Goal: Use online tool/utility: Utilize a website feature to perform a specific function

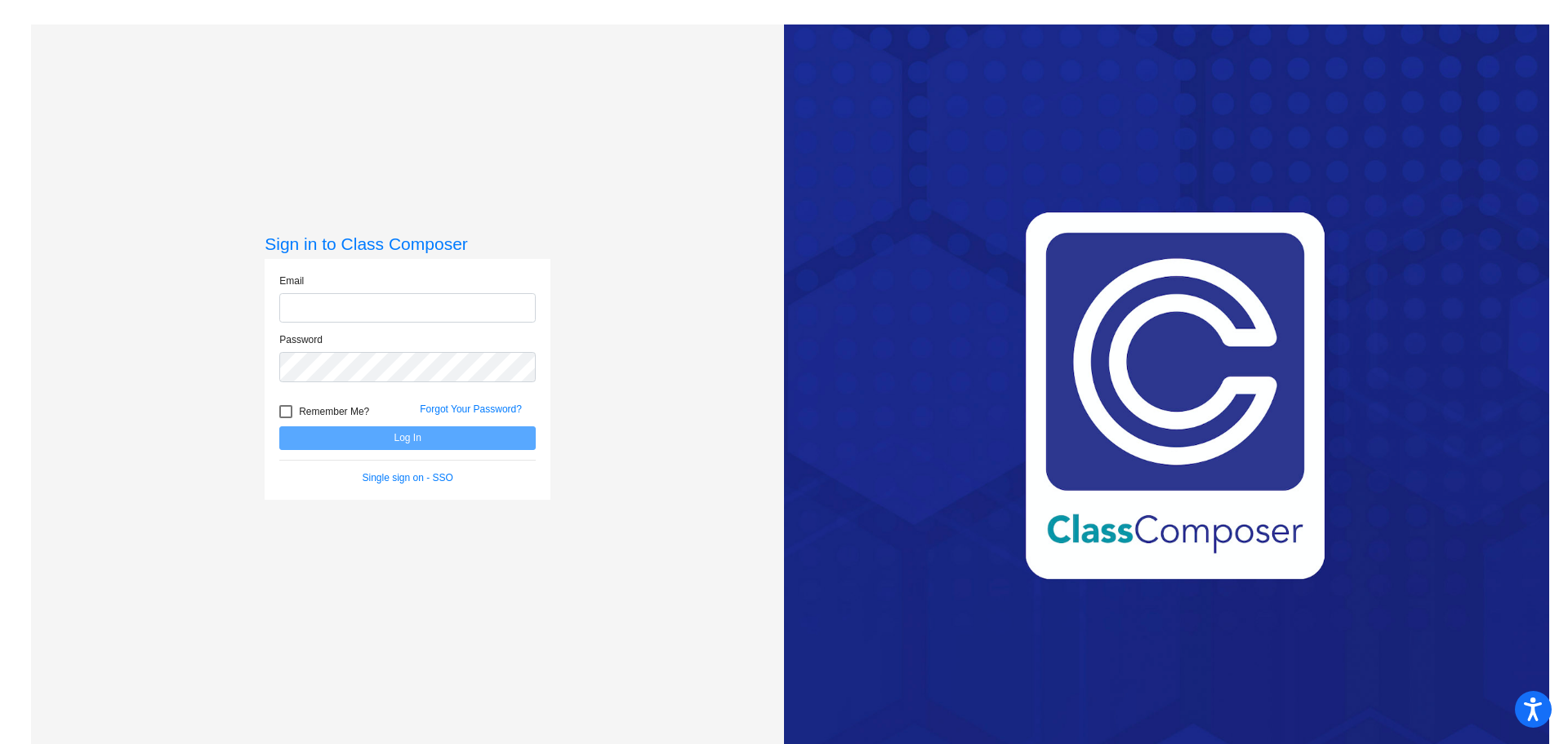
type input "nicole.jenney@irsd.k12.de.us"
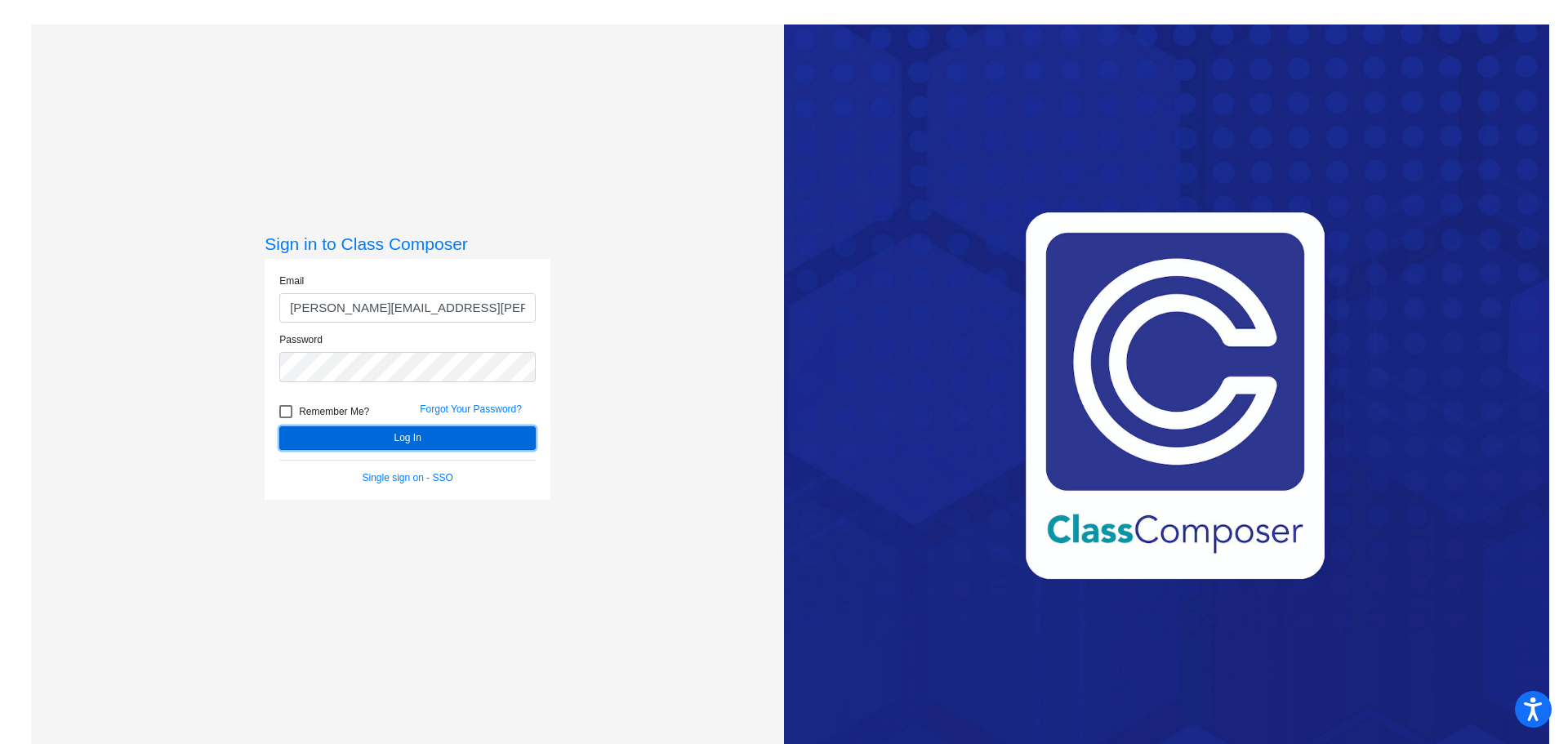
click at [343, 445] on button "Log In" at bounding box center [407, 439] width 256 height 24
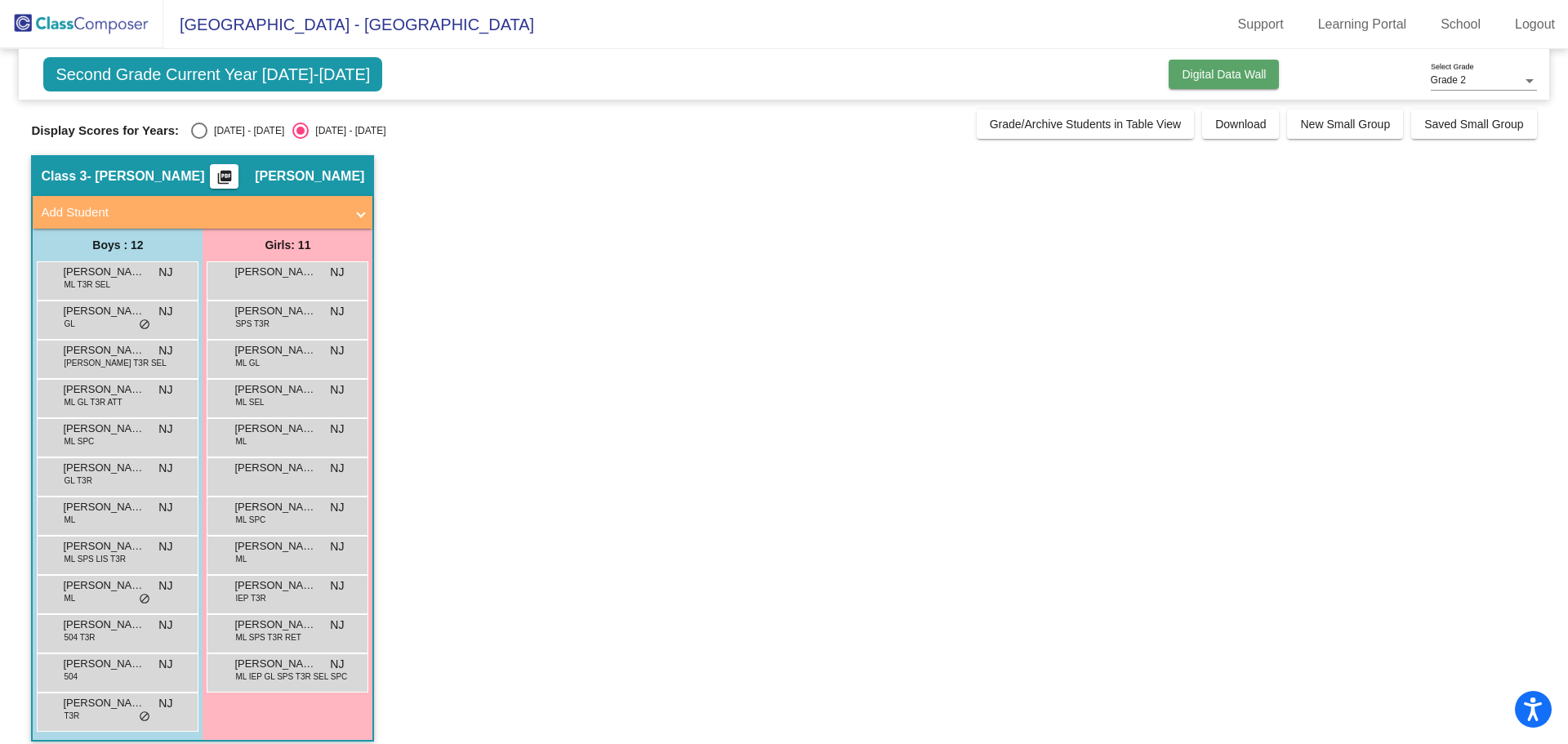
click at [1241, 81] on button "Digital Data Wall" at bounding box center [1224, 74] width 110 height 30
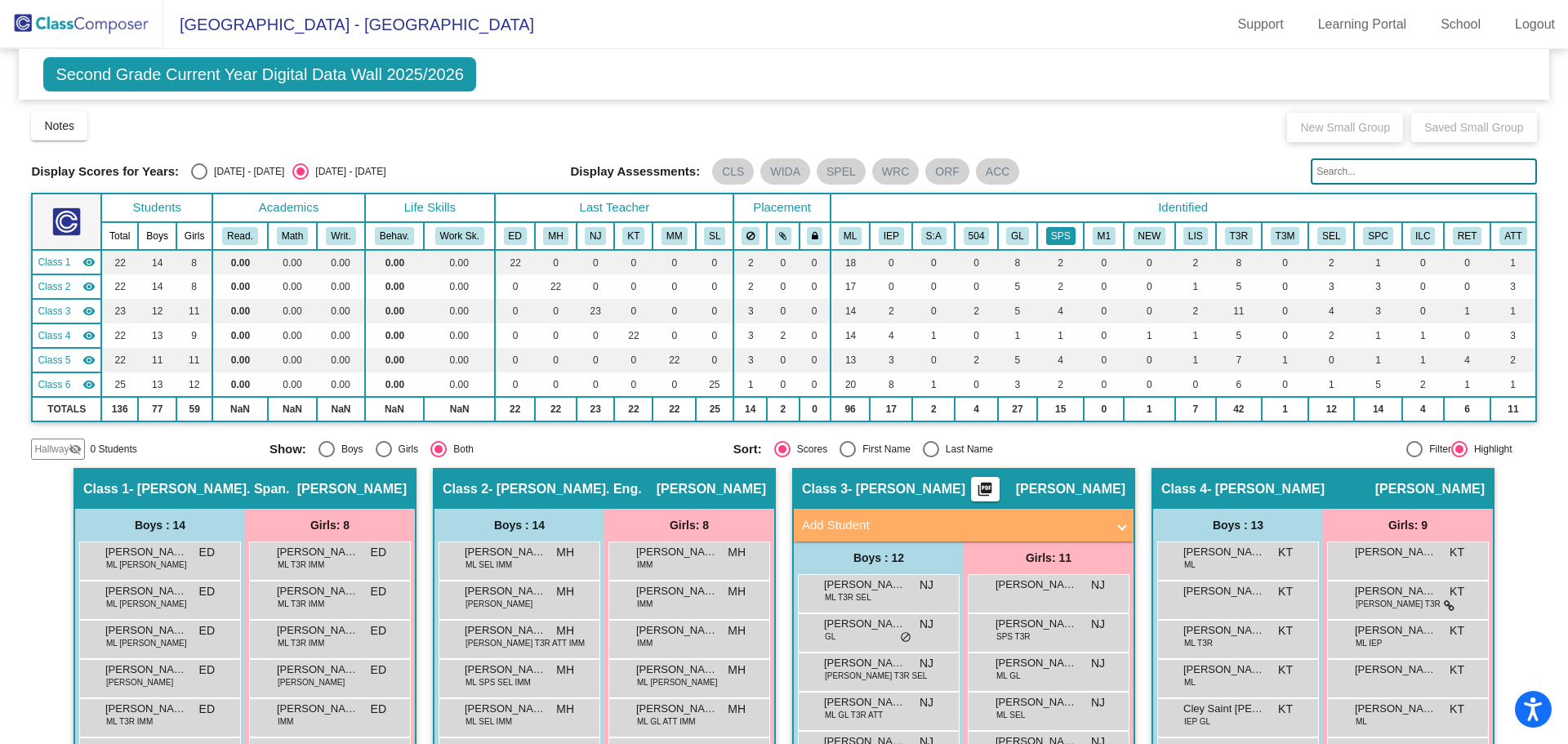
click at [1058, 238] on button "SPS" at bounding box center [1061, 236] width 30 height 18
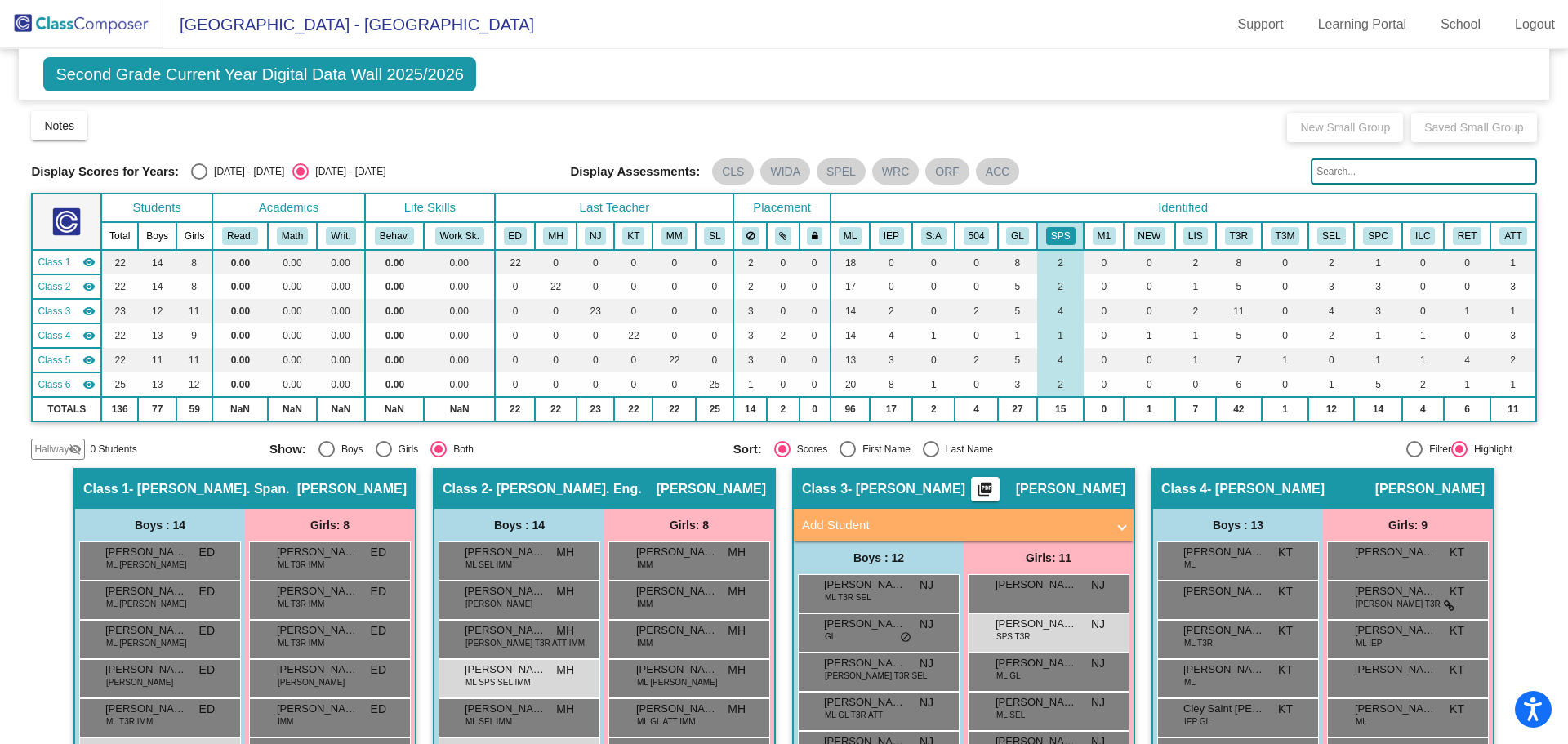
click at [1000, 494] on button "picture_as_pdf" at bounding box center [985, 489] width 29 height 25
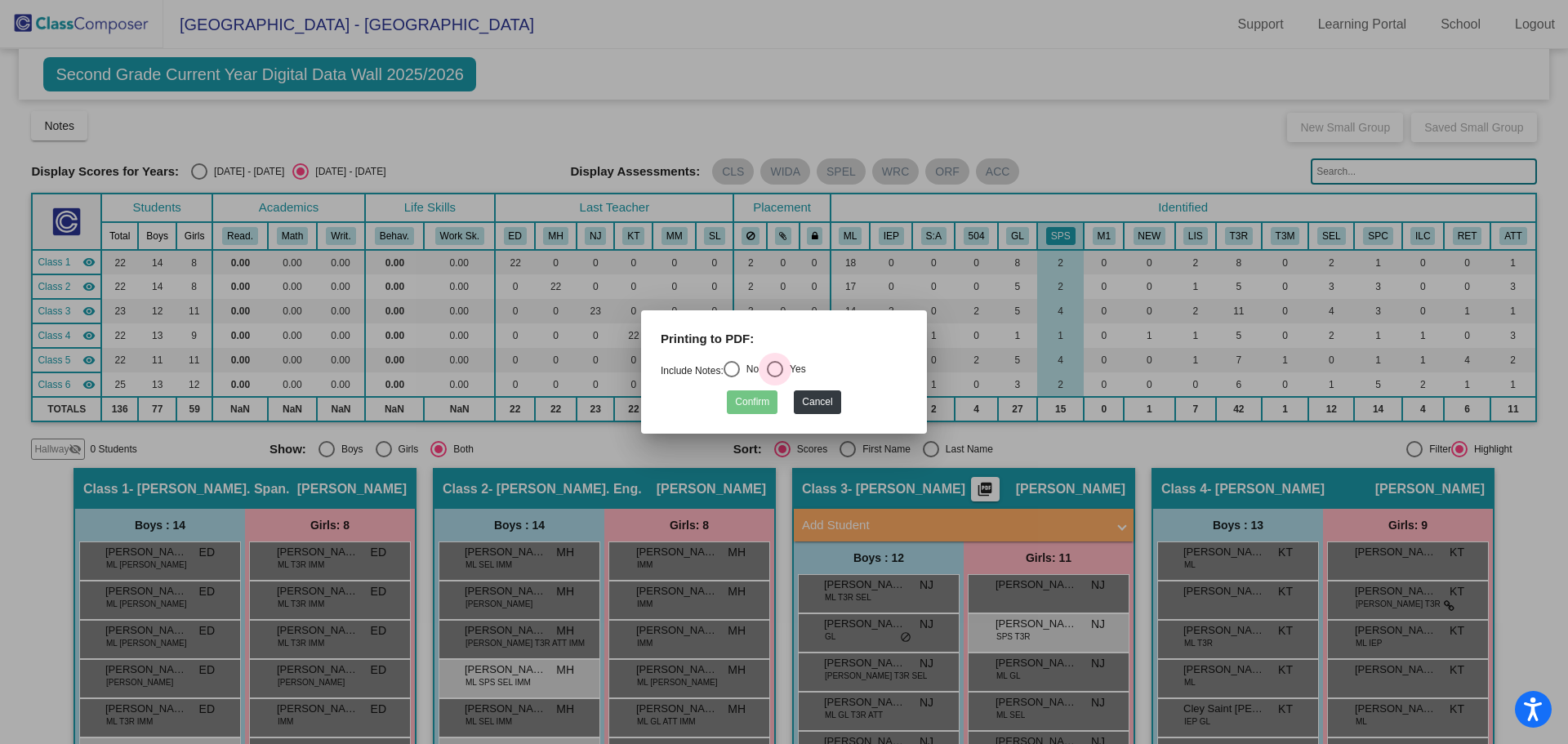
click at [792, 366] on div "Yes" at bounding box center [795, 369] width 23 height 14
click at [775, 378] on input "Yes" at bounding box center [774, 378] width 1 height 1
radio input "true"
click at [762, 409] on button "Confirm" at bounding box center [752, 402] width 51 height 24
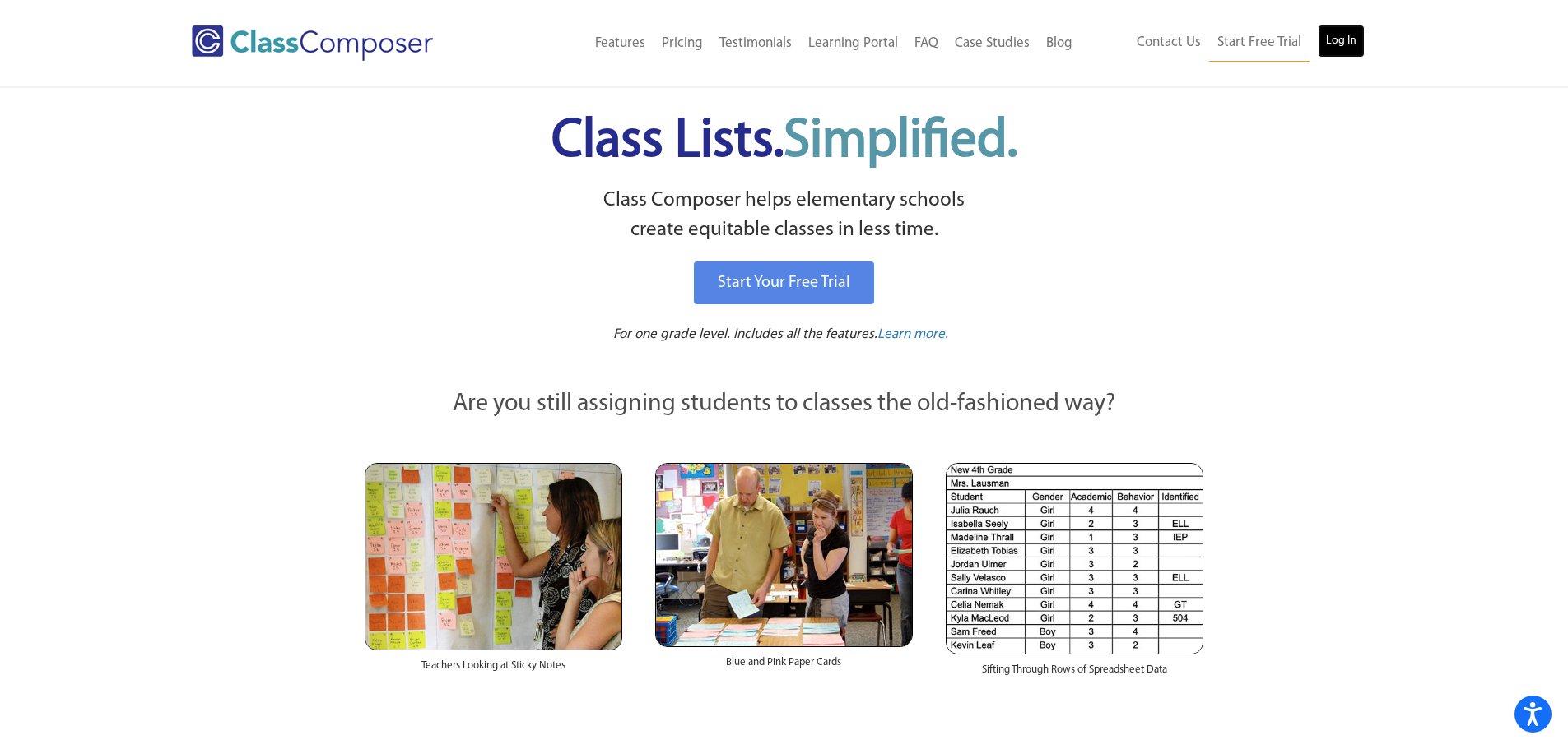
click at [1353, 32] on link "Log In" at bounding box center [1341, 41] width 47 height 33
